Goal: Information Seeking & Learning: Learn about a topic

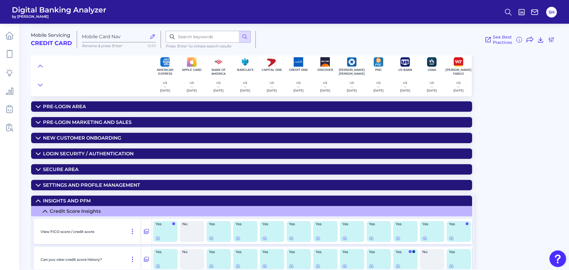
click at [154, 149] on summary "Login Security / Authentication" at bounding box center [251, 154] width 441 height 10
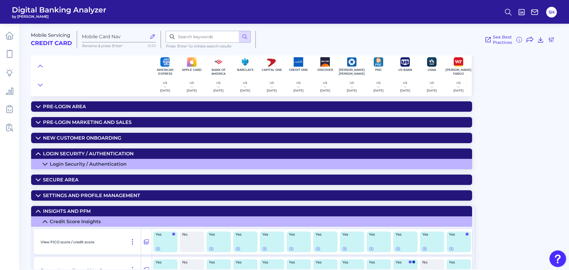
click at [186, 150] on summary "Login Security / Authentication" at bounding box center [251, 154] width 441 height 10
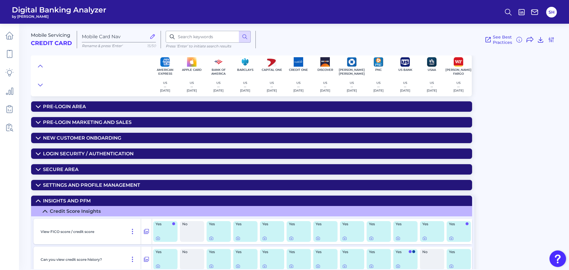
click at [185, 167] on summary "Secure Area" at bounding box center [251, 169] width 441 height 10
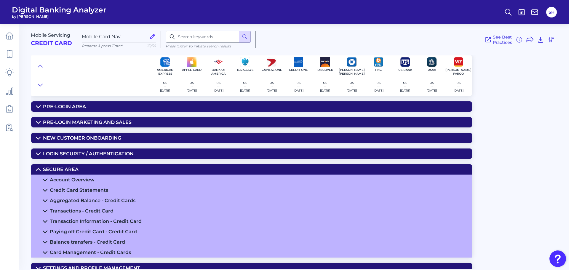
click at [164, 178] on summary "Account Overview" at bounding box center [251, 180] width 441 height 10
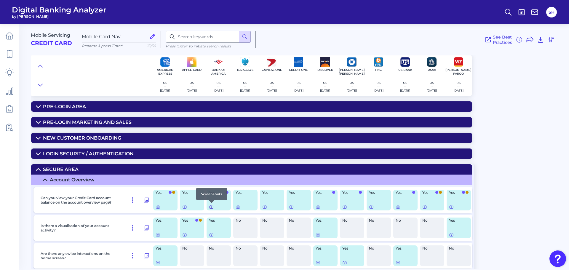
click at [211, 208] on icon at bounding box center [211, 207] width 1 height 1
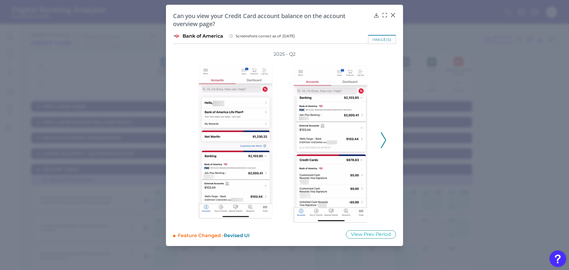
click at [379, 137] on div at bounding box center [332, 141] width 95 height 166
click at [385, 139] on icon at bounding box center [383, 140] width 5 height 16
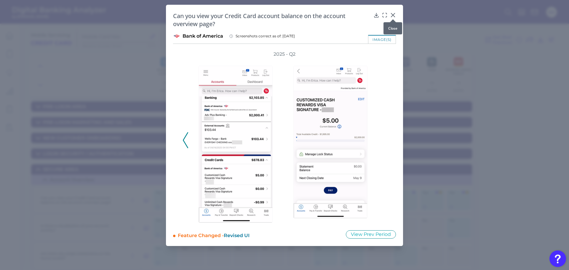
click at [391, 13] on icon at bounding box center [393, 15] width 6 height 6
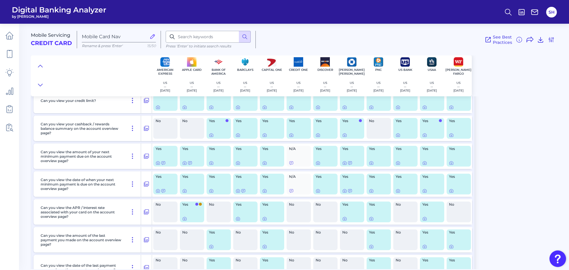
scroll to position [326, 0]
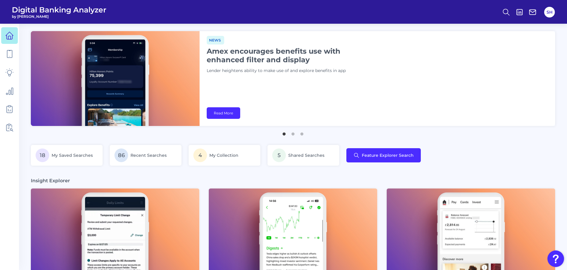
click at [0, 58] on nav at bounding box center [9, 147] width 19 height 246
click at [7, 54] on icon at bounding box center [9, 54] width 8 height 8
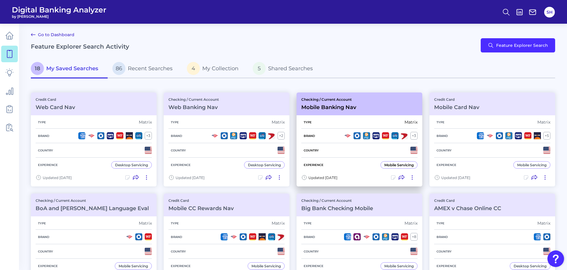
click at [337, 107] on h3 "Mobile Banking Nav" at bounding box center [328, 107] width 55 height 7
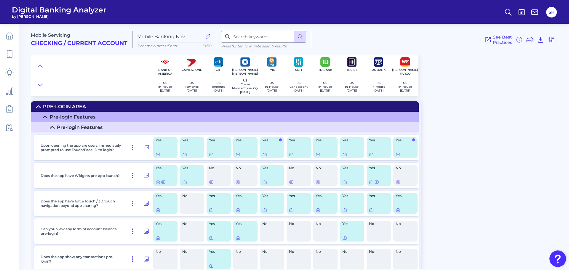
click at [39, 64] on icon at bounding box center [40, 66] width 5 height 6
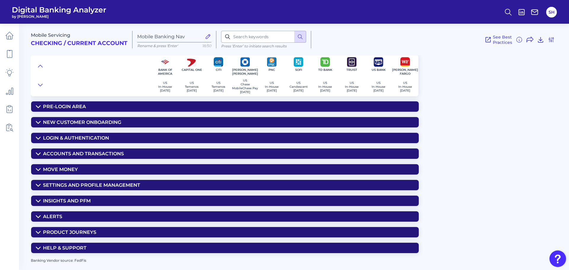
click at [114, 153] on div "Accounts and transactions" at bounding box center [83, 154] width 81 height 6
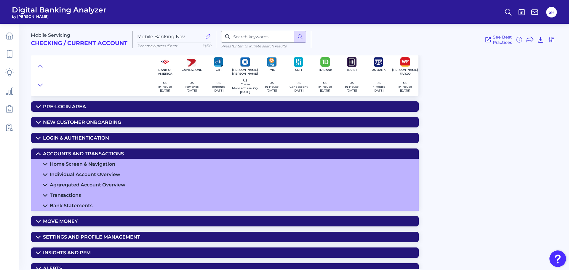
click at [124, 163] on summary "Home Screen & Navigation" at bounding box center [225, 164] width 388 height 10
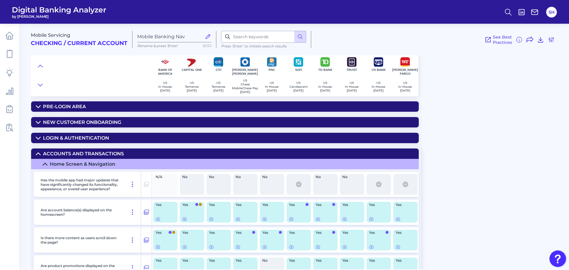
scroll to position [30, 0]
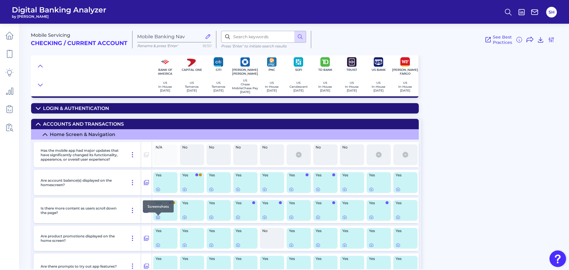
click at [160, 219] on icon at bounding box center [158, 217] width 4 height 3
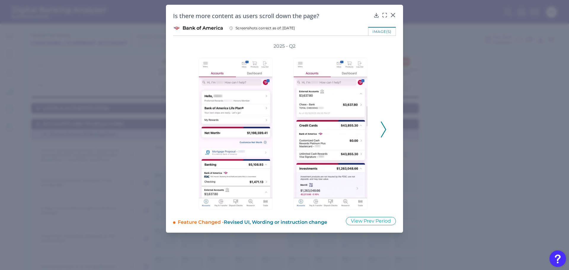
click at [383, 129] on icon at bounding box center [383, 130] width 5 height 16
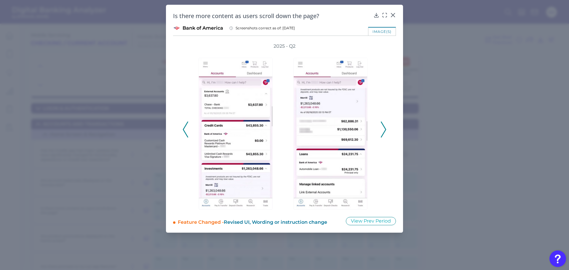
click at [383, 129] on icon at bounding box center [383, 130] width 5 height 16
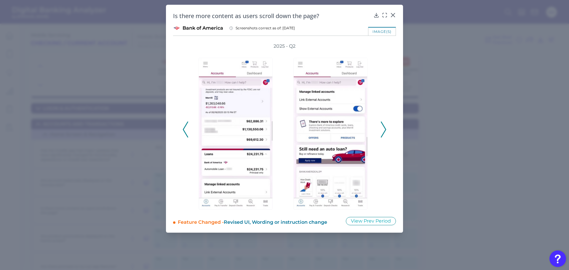
click at [383, 129] on icon at bounding box center [383, 130] width 5 height 16
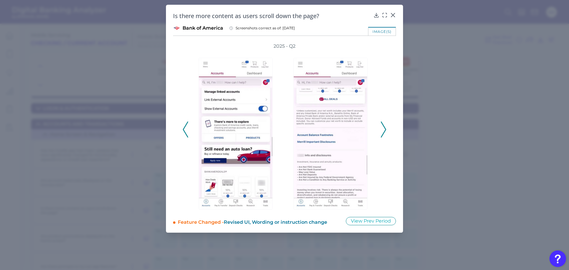
click at [383, 129] on icon at bounding box center [383, 130] width 5 height 16
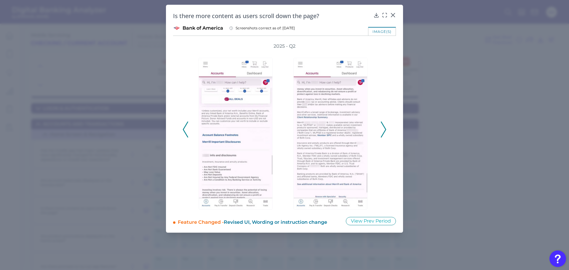
click at [187, 128] on icon at bounding box center [185, 130] width 5 height 16
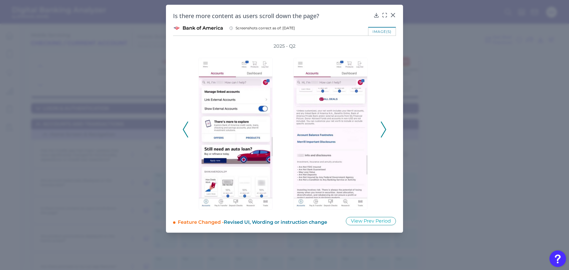
click at [187, 128] on icon at bounding box center [185, 130] width 5 height 16
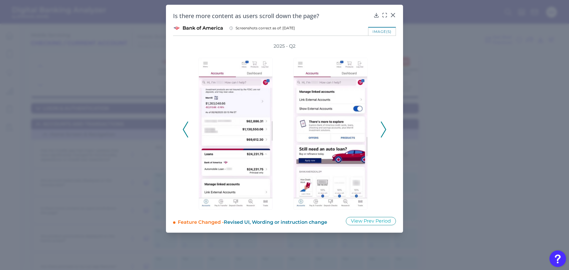
click at [187, 128] on icon at bounding box center [185, 130] width 5 height 16
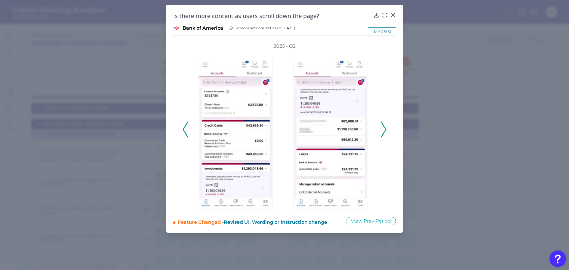
click at [187, 128] on icon at bounding box center [185, 130] width 5 height 16
